Goal: Use online tool/utility: Utilize a website feature to perform a specific function

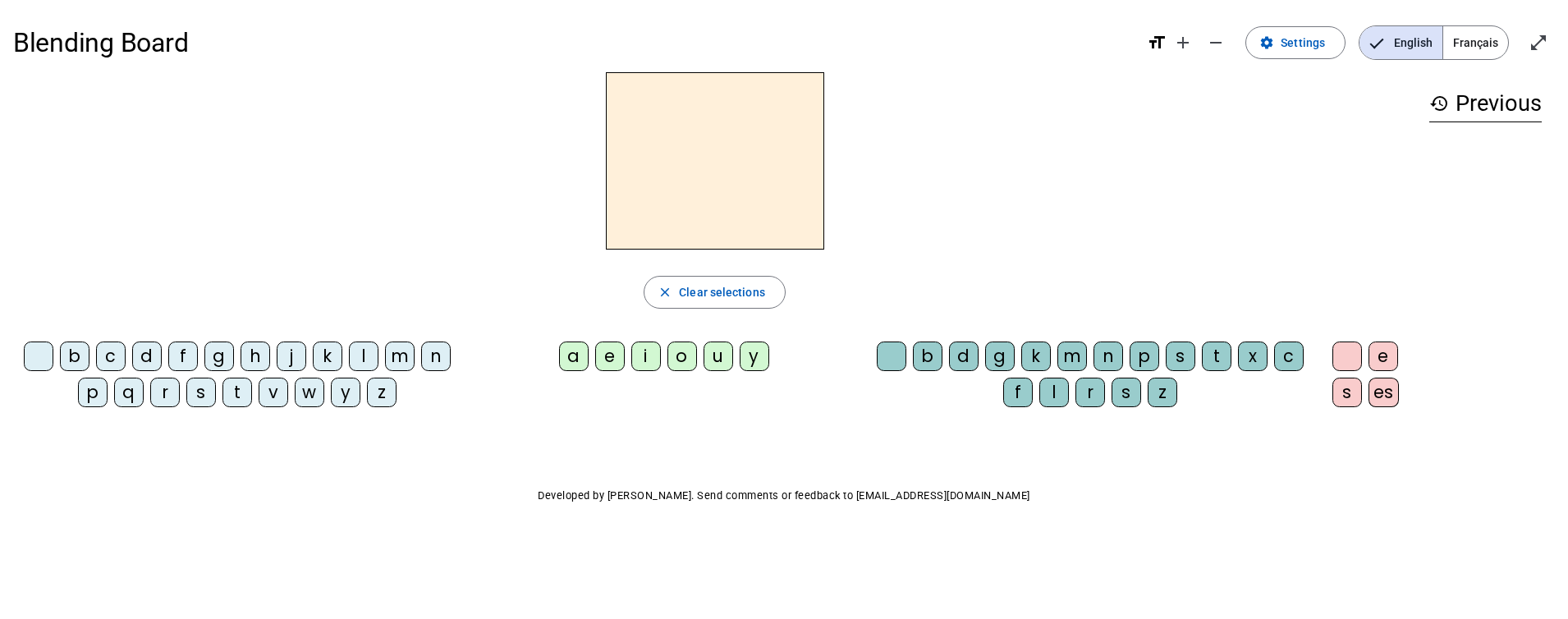
click at [148, 354] on div "d" at bounding box center [146, 355] width 30 height 30
click at [147, 353] on div "d" at bounding box center [146, 355] width 30 height 30
click at [710, 355] on div "u" at bounding box center [718, 355] width 30 height 30
click at [237, 397] on div "t" at bounding box center [237, 392] width 30 height 30
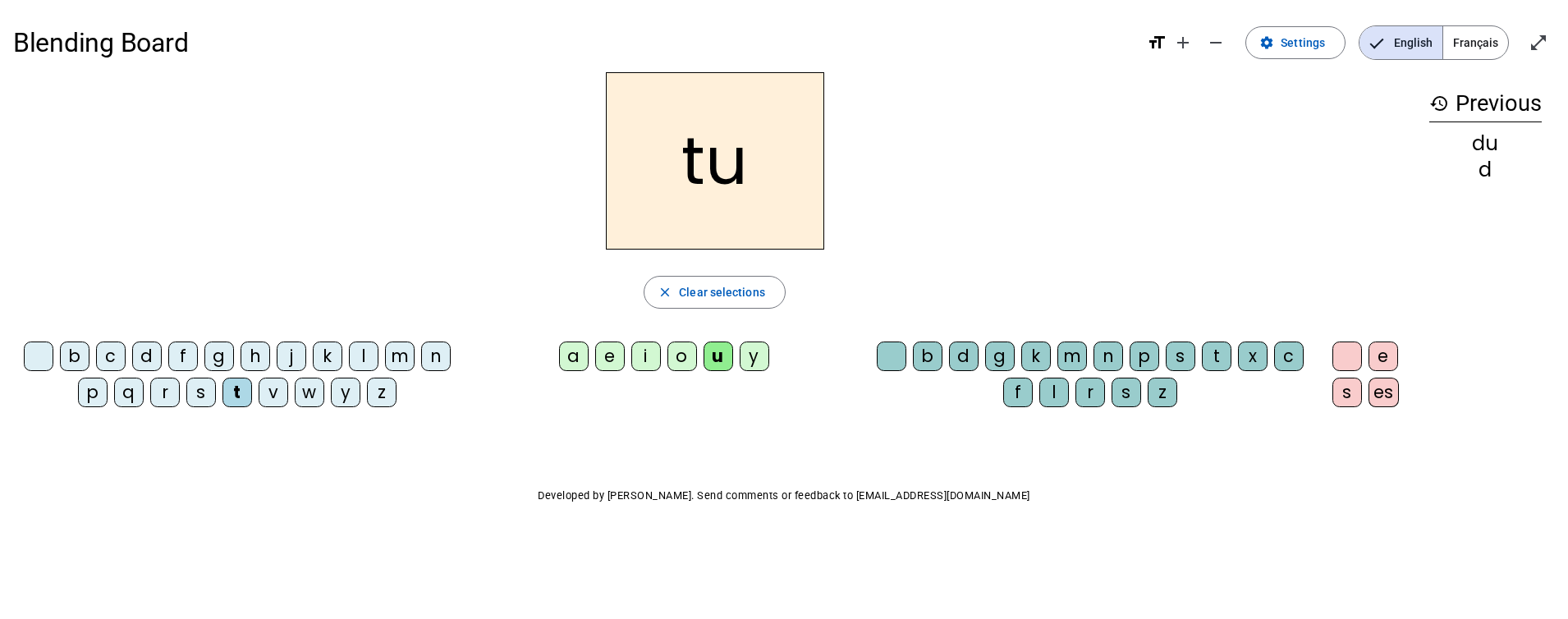
click at [575, 361] on div "a" at bounding box center [573, 355] width 30 height 30
click at [604, 361] on div "e" at bounding box center [610, 355] width 30 height 30
click at [145, 355] on div "d" at bounding box center [146, 355] width 30 height 30
click at [288, 356] on div "j" at bounding box center [291, 355] width 30 height 30
click at [396, 358] on div "m" at bounding box center [400, 355] width 30 height 30
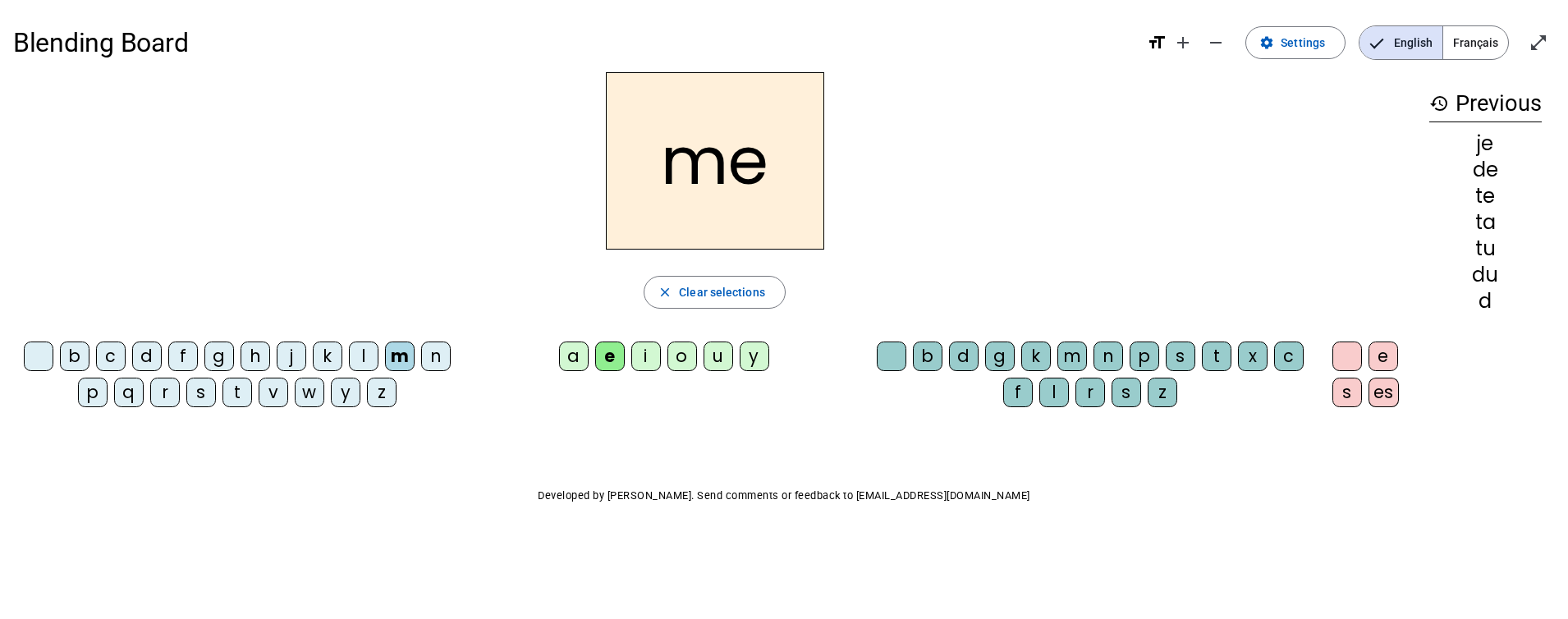
click at [569, 359] on div "a" at bounding box center [573, 355] width 30 height 30
click at [1053, 395] on div "l" at bounding box center [1054, 392] width 30 height 30
